Goal: Task Accomplishment & Management: Use online tool/utility

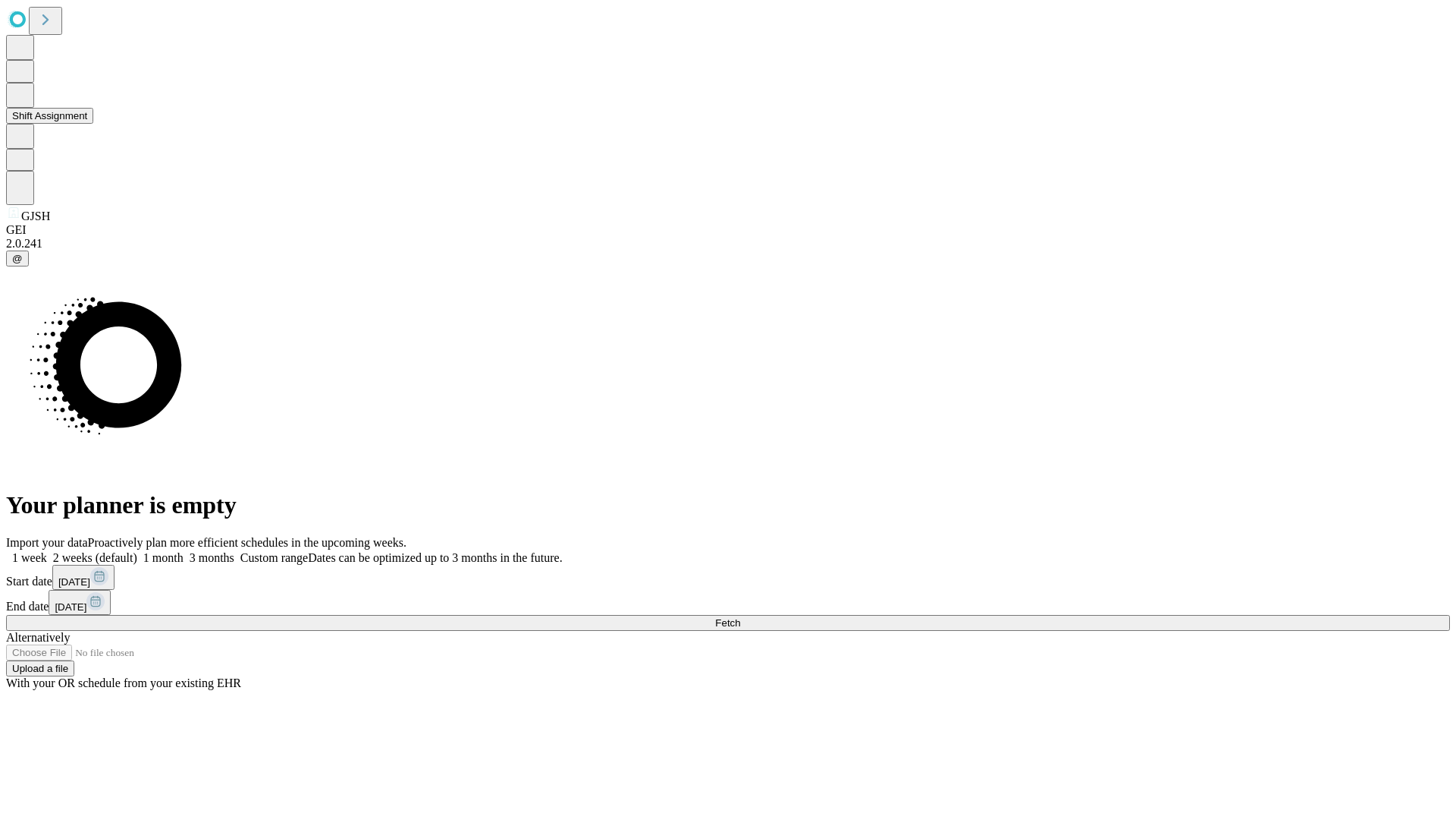
click at [93, 124] on button "Shift Assignment" at bounding box center [49, 116] width 87 height 16
